Goal: Information Seeking & Learning: Learn about a topic

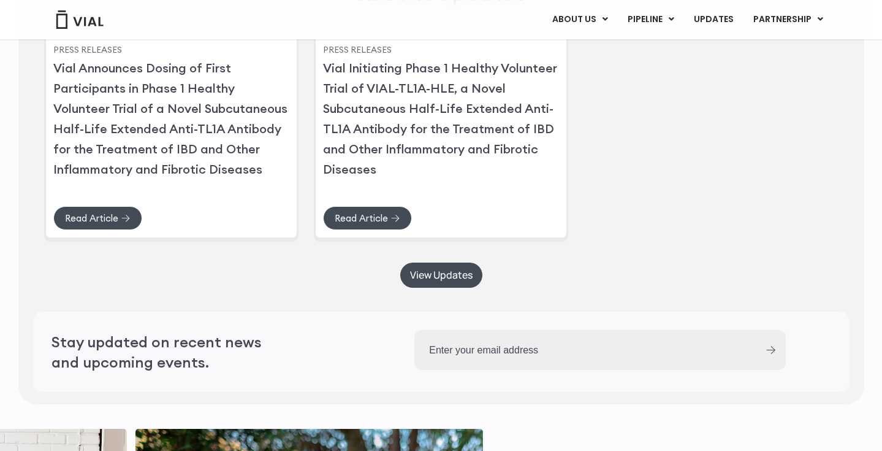
scroll to position [3119, 0]
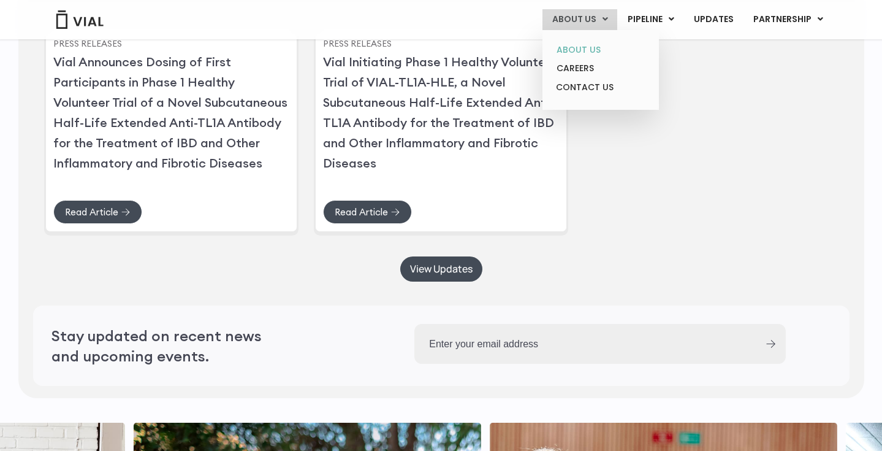
click at [598, 43] on link "ABOUT US" at bounding box center [600, 49] width 107 height 19
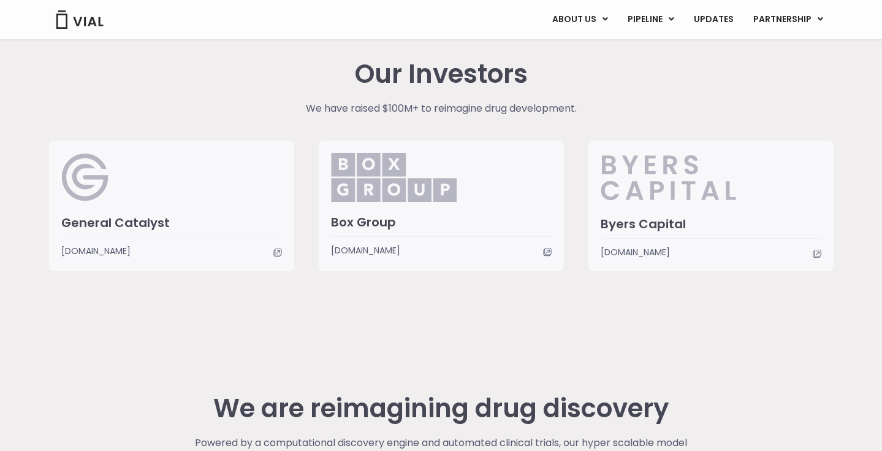
scroll to position [2915, 0]
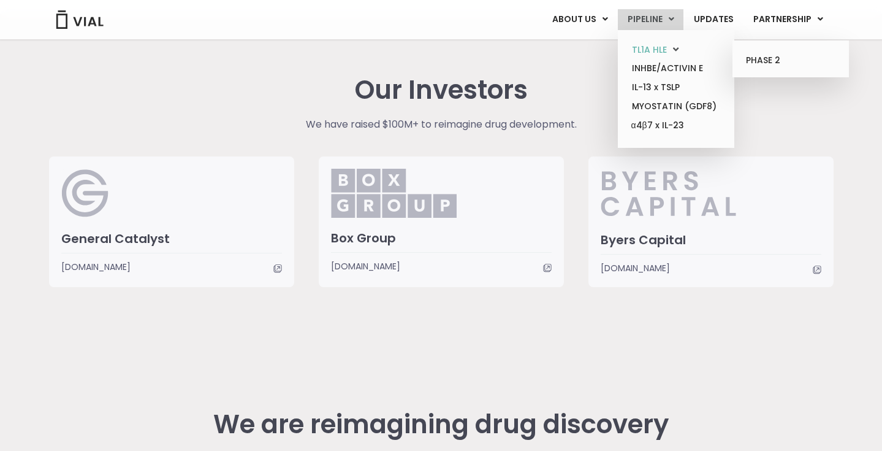
click at [663, 52] on link "TL1A HLE" at bounding box center [675, 49] width 107 height 19
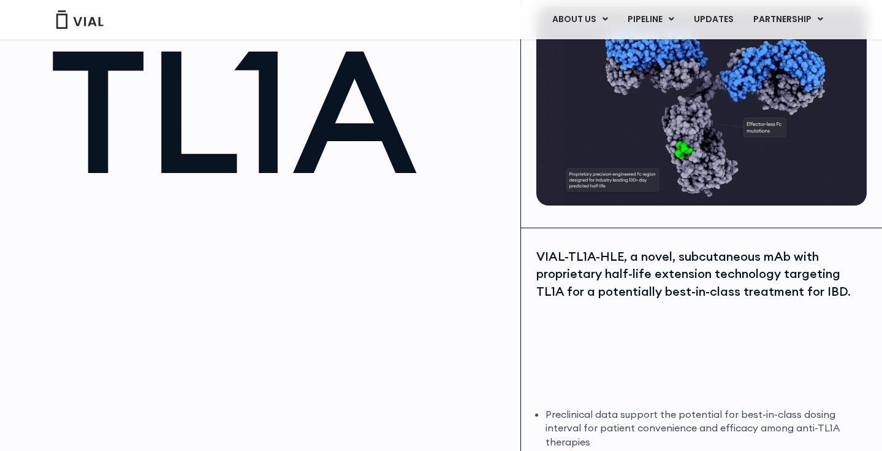
scroll to position [102, 0]
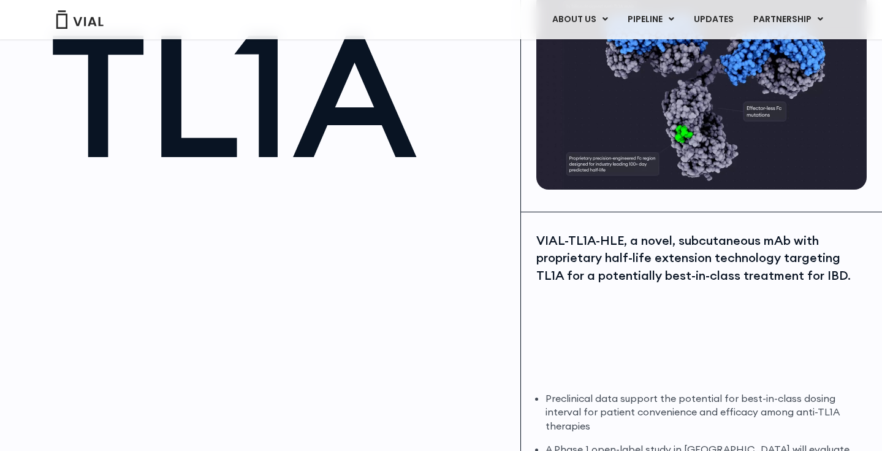
click at [834, 278] on div "VIAL-TL1A-HLE, a novel, subcutaneous mAb with proprietary half-life extension t…" at bounding box center [700, 258] width 327 height 53
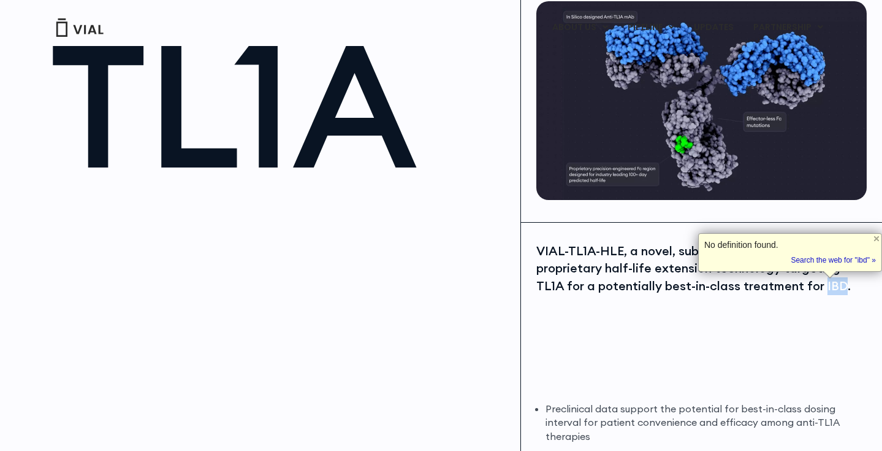
scroll to position [123, 0]
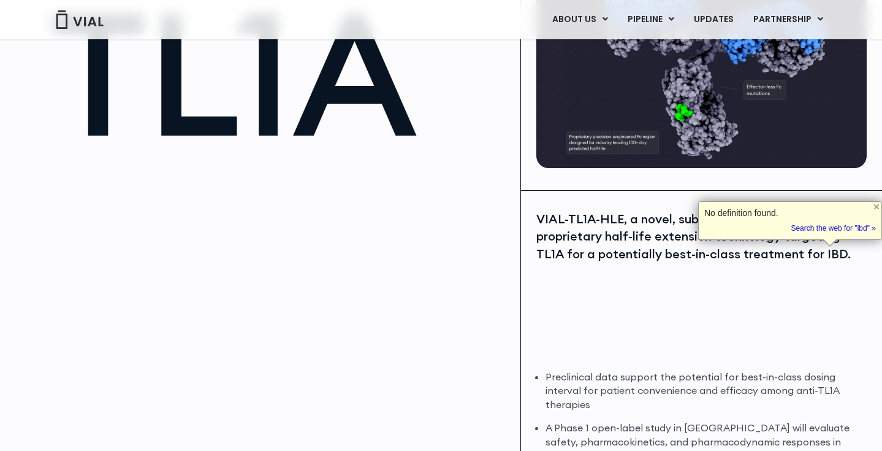
click at [546, 232] on div "VIAL-TL1A-HLE, a novel, subcutaneous mAb with proprietary half-life extension t…" at bounding box center [700, 236] width 327 height 53
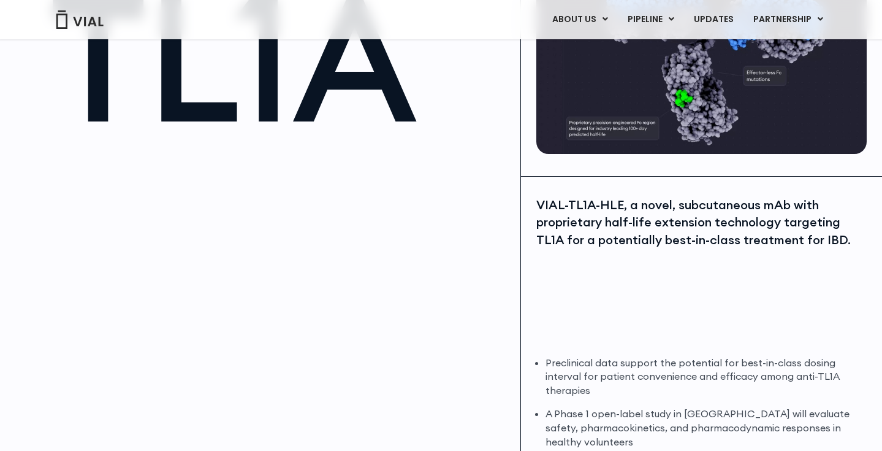
scroll to position [141, 0]
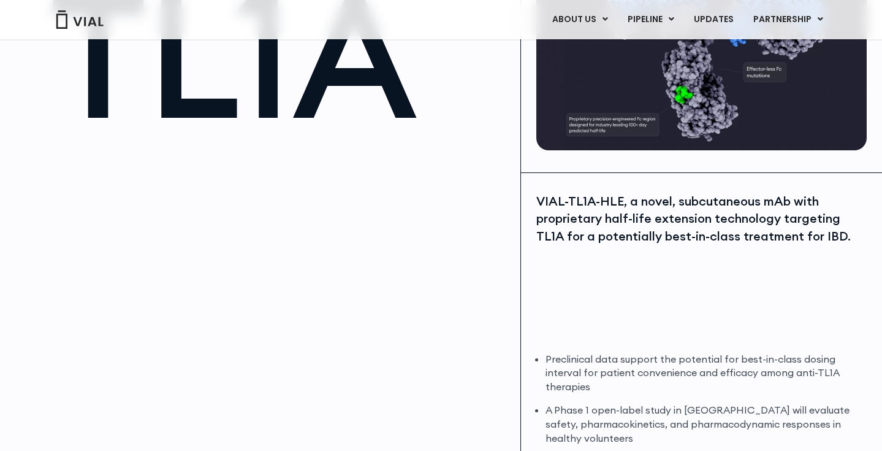
click at [592, 220] on div "VIAL-TL1A-HLE, a novel, subcutaneous mAb with proprietary half-life extension t…" at bounding box center [700, 219] width 327 height 53
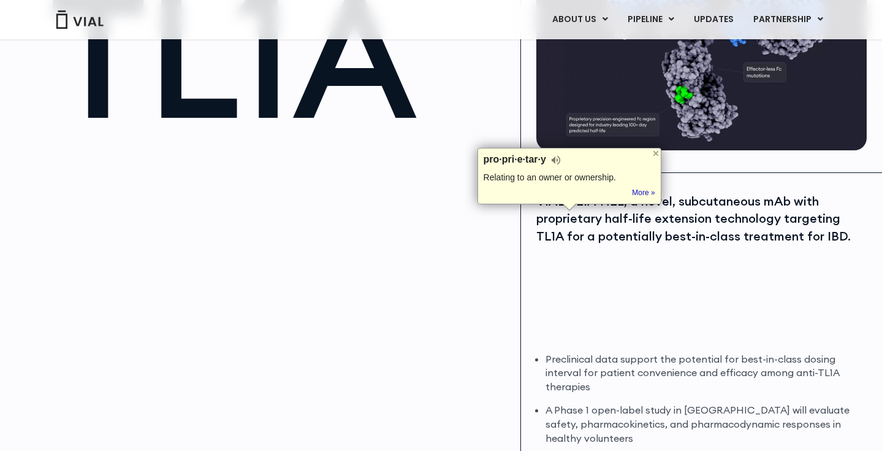
click at [711, 226] on div "VIAL-TL1A-HLE, a novel, subcutaneous mAb with proprietary half-life extension t…" at bounding box center [700, 219] width 327 height 53
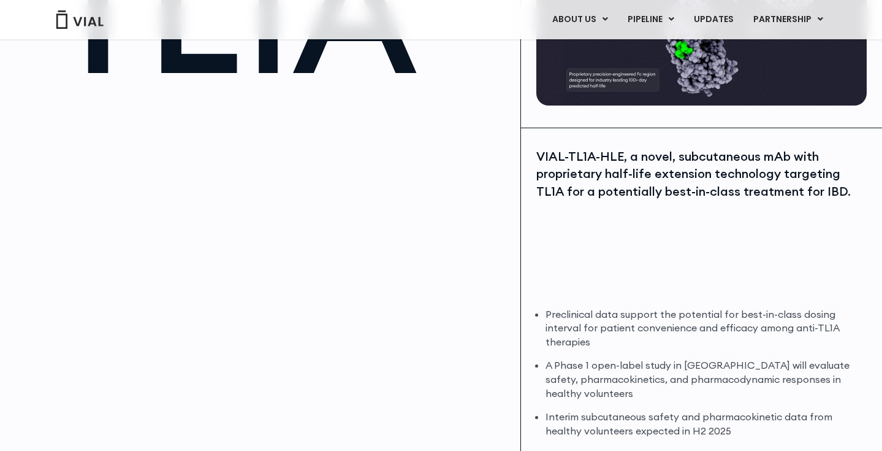
scroll to position [186, 0]
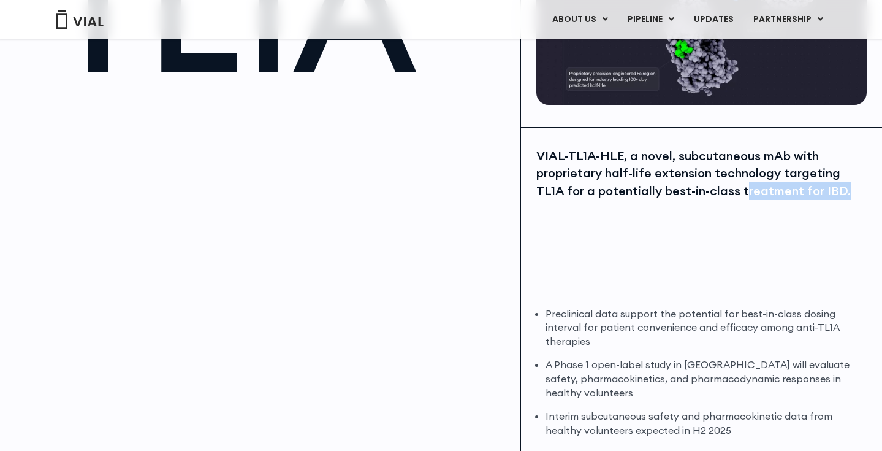
drag, startPoint x: 743, startPoint y: 193, endPoint x: 845, endPoint y: 197, distance: 101.9
click at [845, 197] on div "VIAL-TL1A-HLE, a novel, subcutaneous mAb with proprietary half-life extension t…" at bounding box center [700, 173] width 327 height 53
copy div "reatment for IBD."
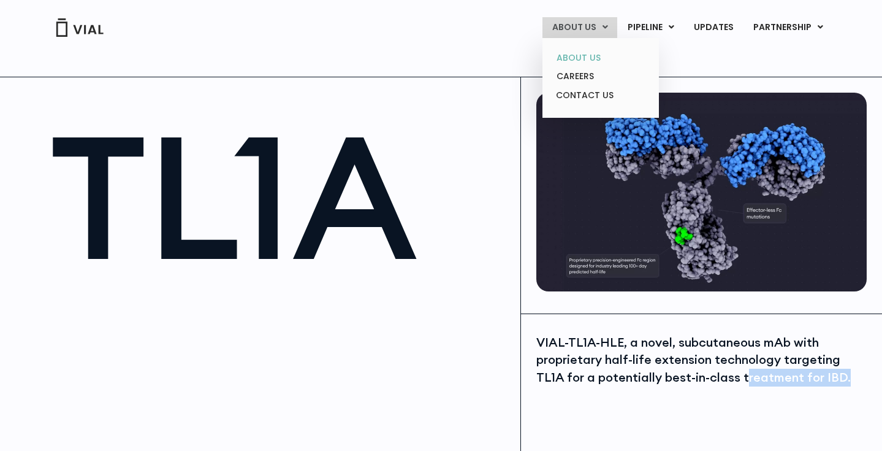
click at [591, 52] on link "ABOUT US" at bounding box center [600, 57] width 107 height 19
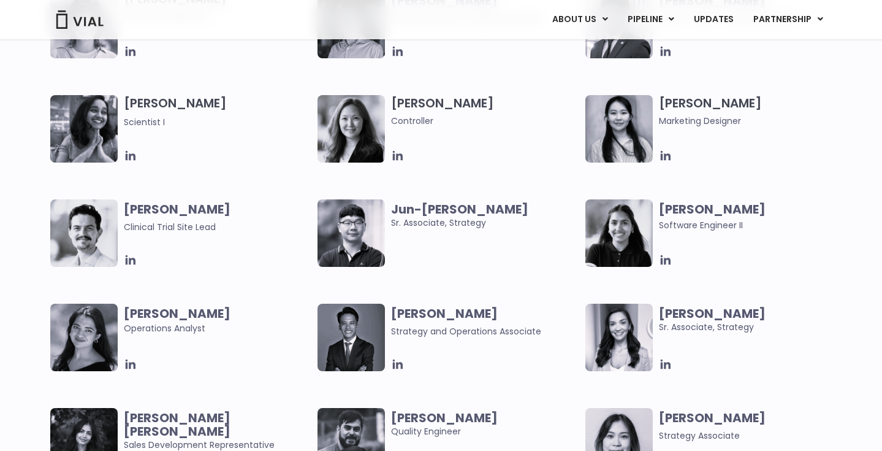
scroll to position [1984, 0]
